Goal: Entertainment & Leisure: Consume media (video, audio)

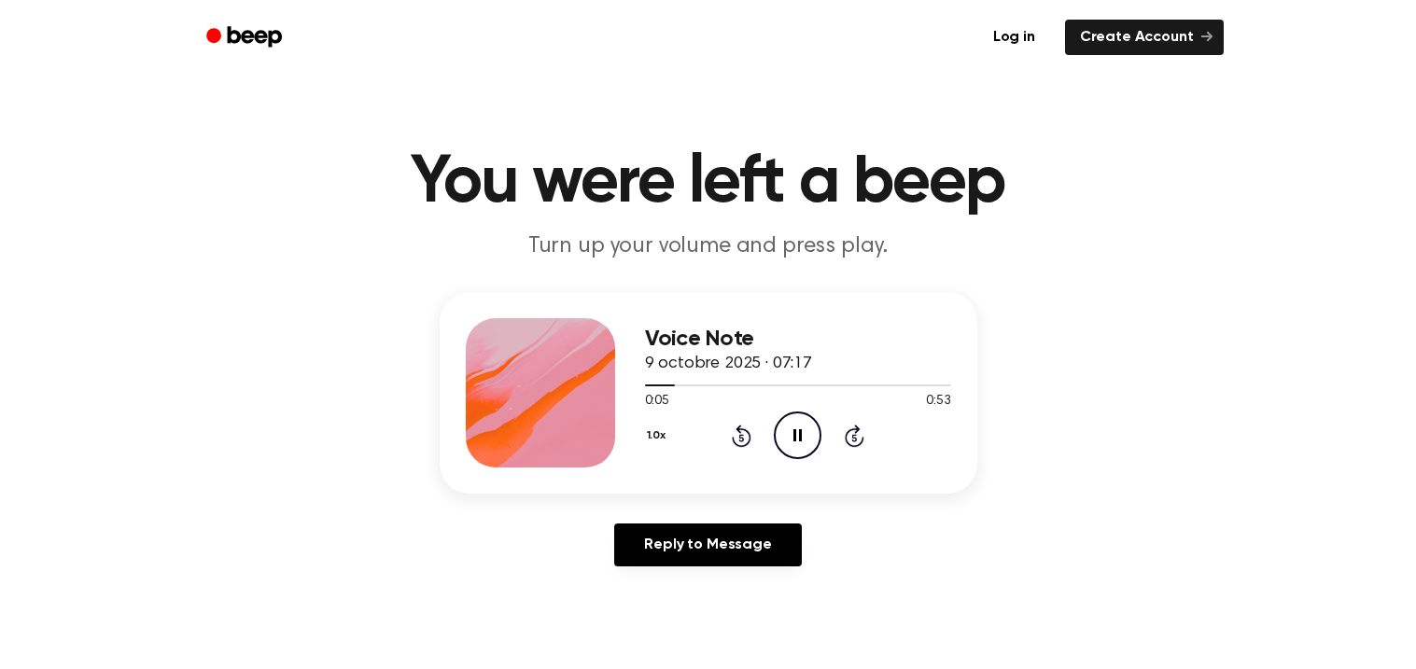
click at [807, 443] on icon "Pause Audio" at bounding box center [798, 436] width 48 height 48
click at [815, 433] on icon "Play Audio" at bounding box center [798, 436] width 48 height 48
click at [800, 428] on icon "Pause Audio" at bounding box center [798, 436] width 48 height 48
click at [777, 424] on circle at bounding box center [798, 436] width 46 height 46
click at [789, 424] on icon "Play Audio" at bounding box center [798, 436] width 48 height 48
